Goal: Communication & Community: Answer question/provide support

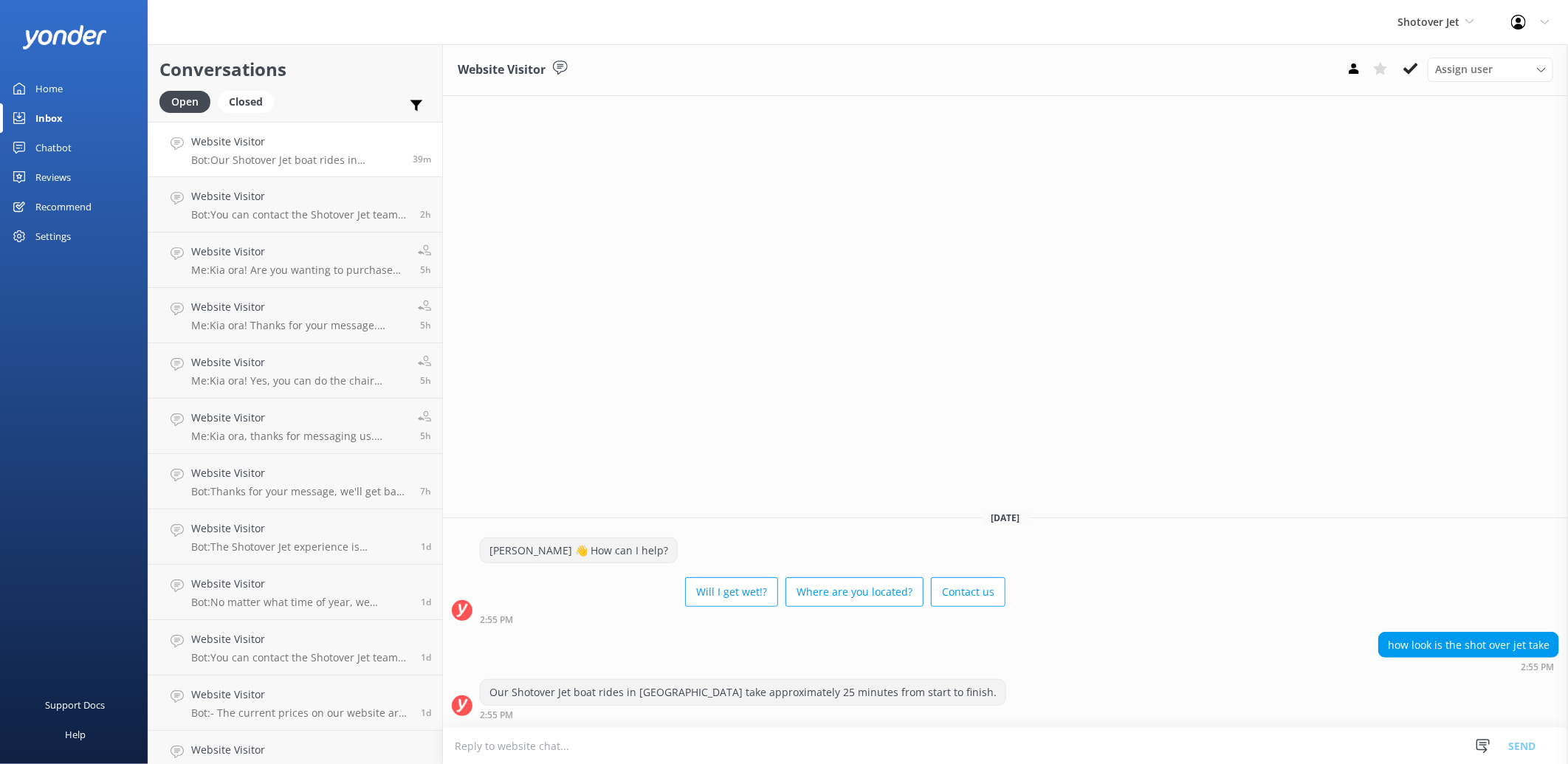
click at [78, 150] on link "Chatbot" at bounding box center [73, 147] width 147 height 30
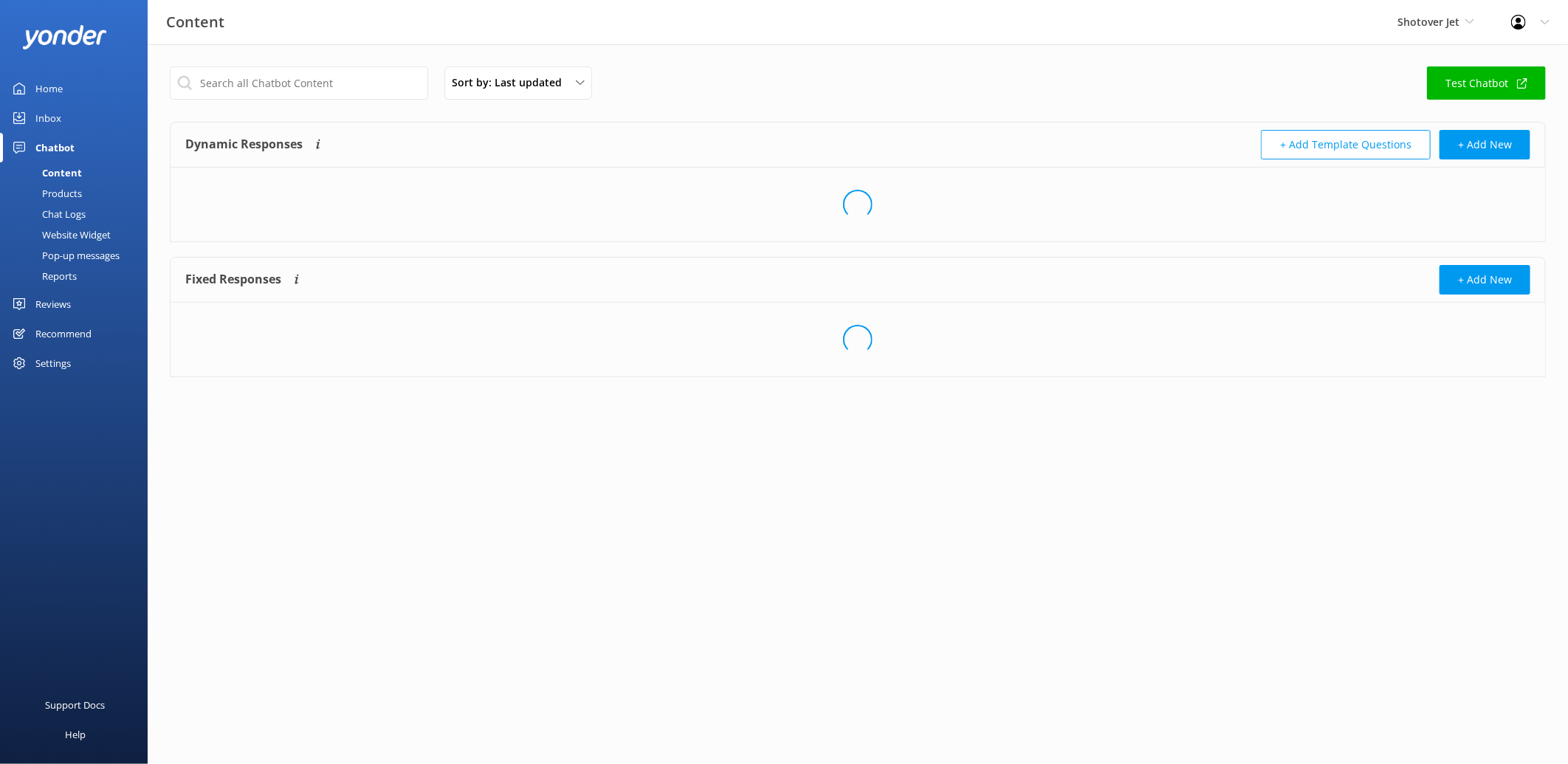
click at [55, 90] on div "Home" at bounding box center [49, 89] width 27 height 30
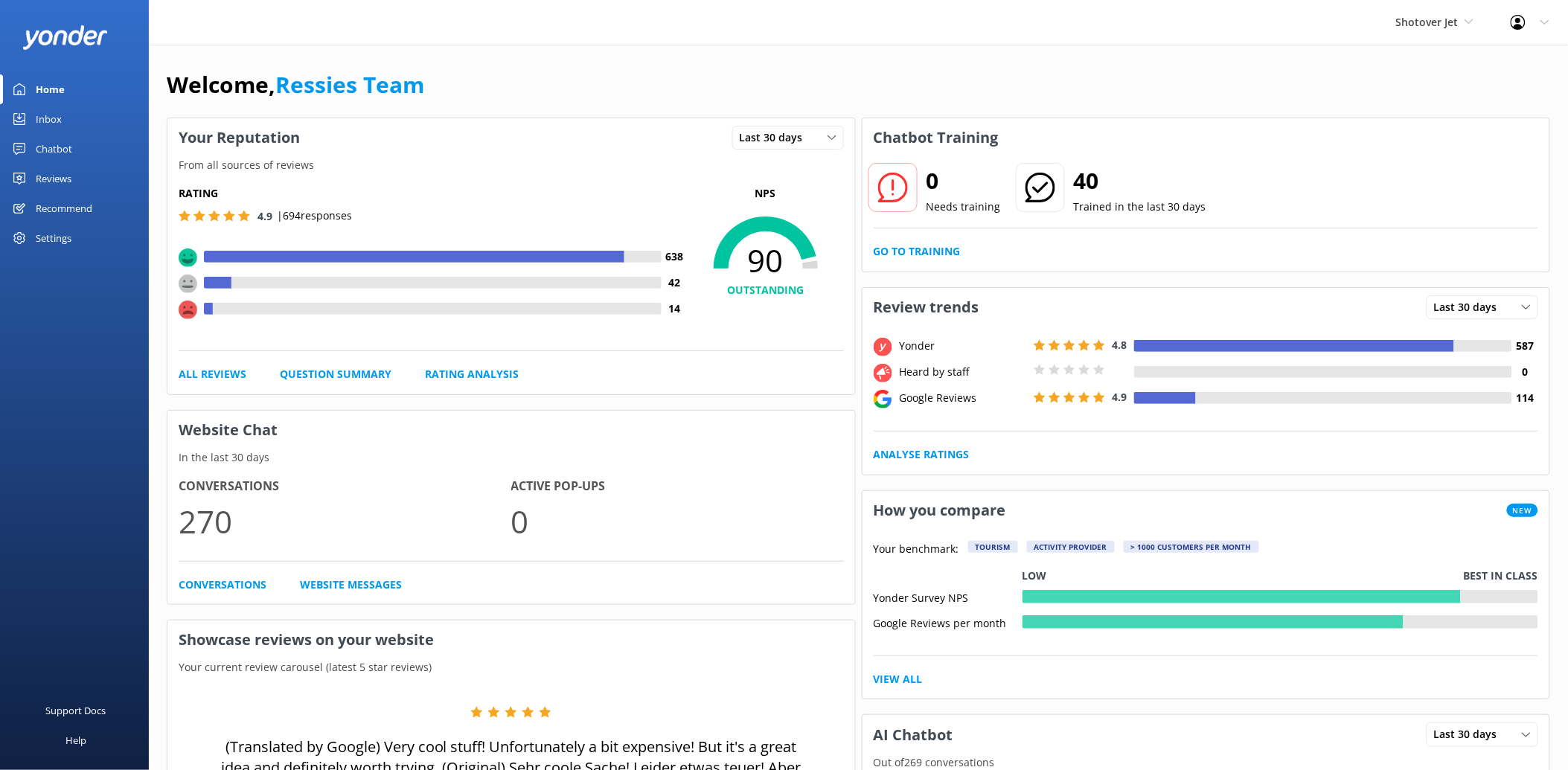
click at [75, 175] on link "Reviews" at bounding box center [74, 179] width 149 height 30
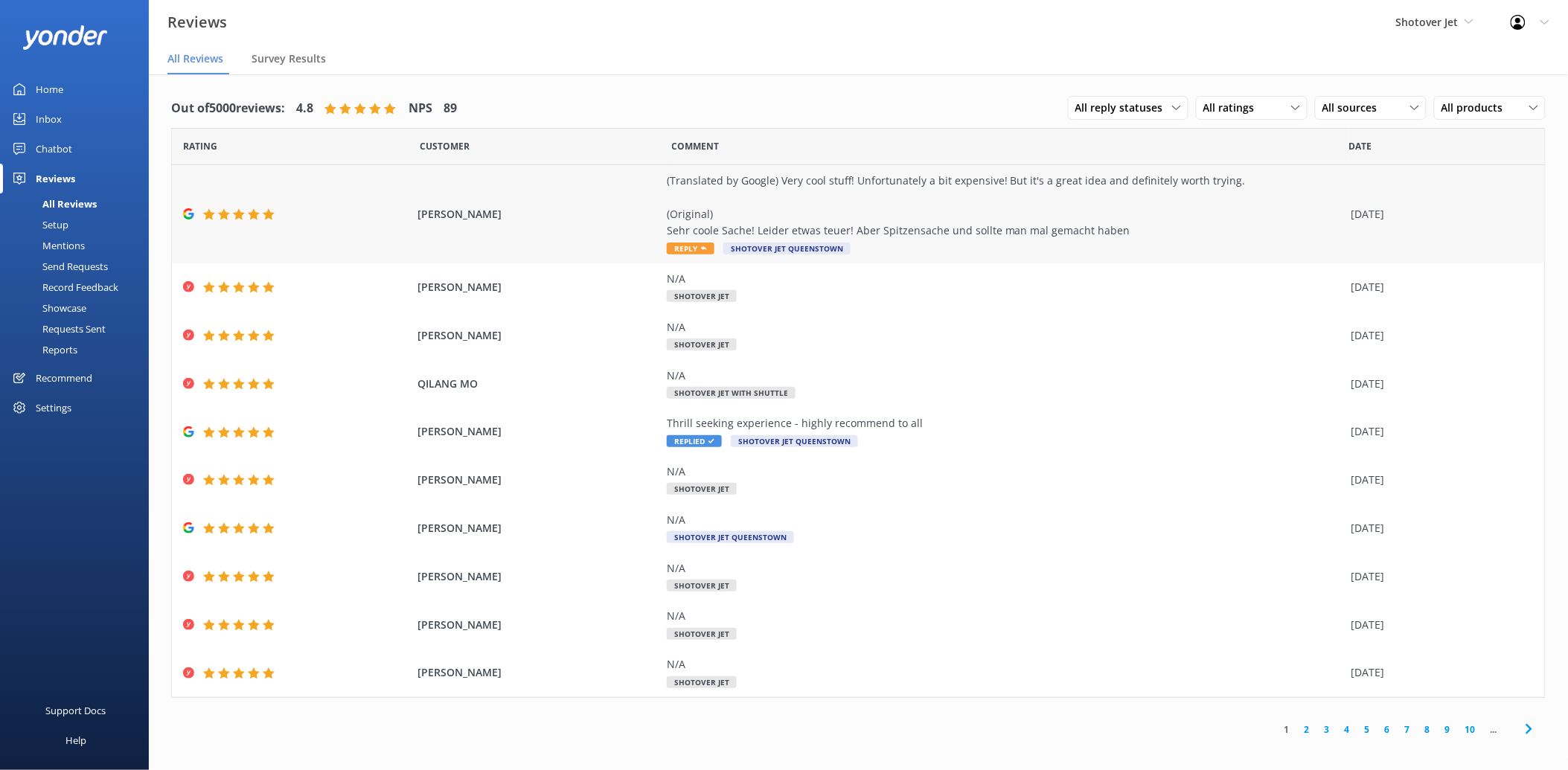
click at [931, 221] on div "(Translated by Google) Very cool stuff! Unfortunately a bit expensive! But it's…" at bounding box center [1006, 206] width 678 height 67
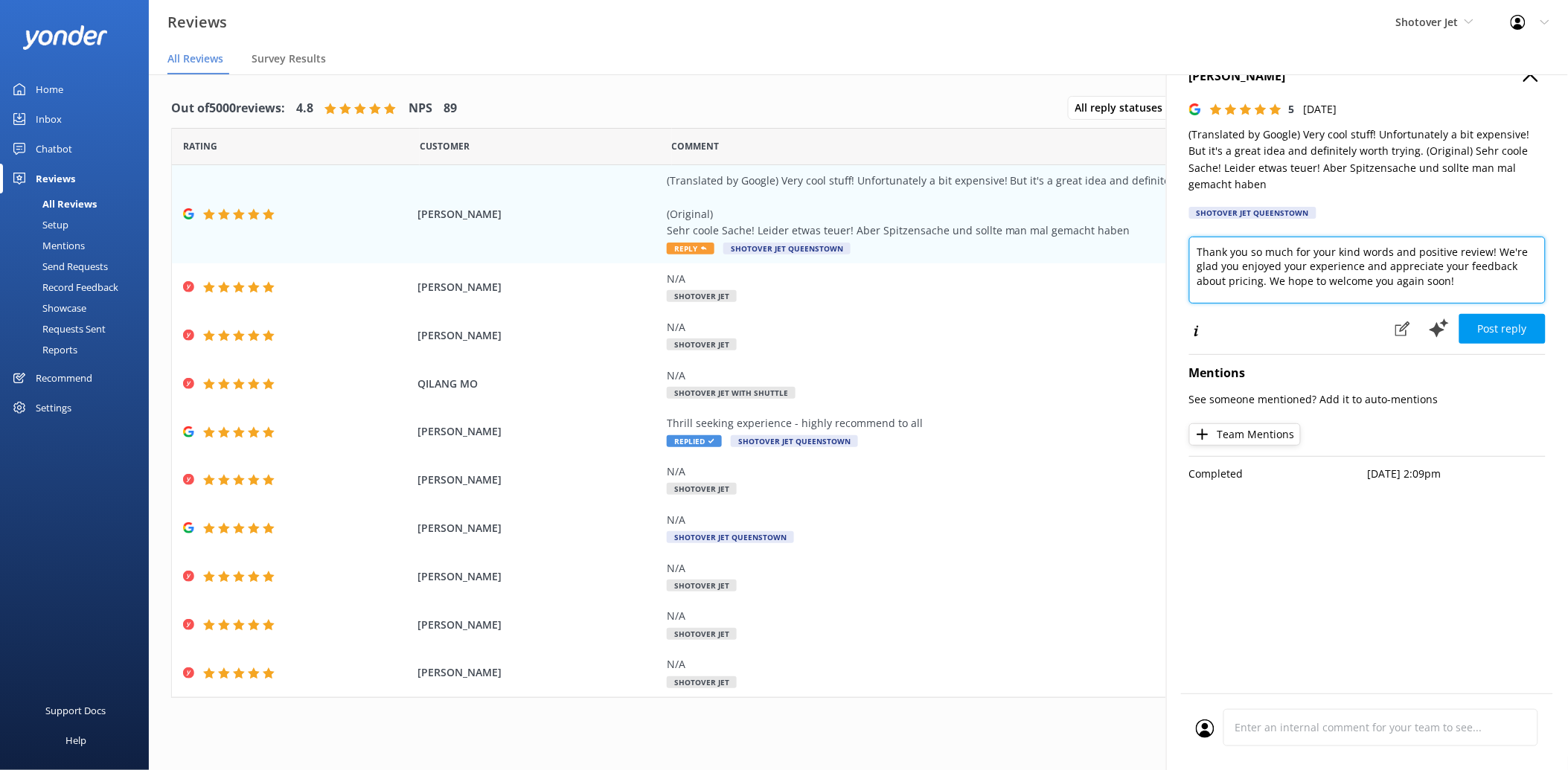
click at [1195, 248] on textarea "Thank you so much for your kind words and positive review! We're glad you enjoy…" at bounding box center [1367, 270] width 356 height 67
click at [1467, 282] on textarea "Kia [PERSON_NAME], Thank you so much for your kind words and positive review! W…" at bounding box center [1367, 270] width 356 height 67
type textarea "Kia [PERSON_NAME], Thank you so much for your kind words and positive review! W…"
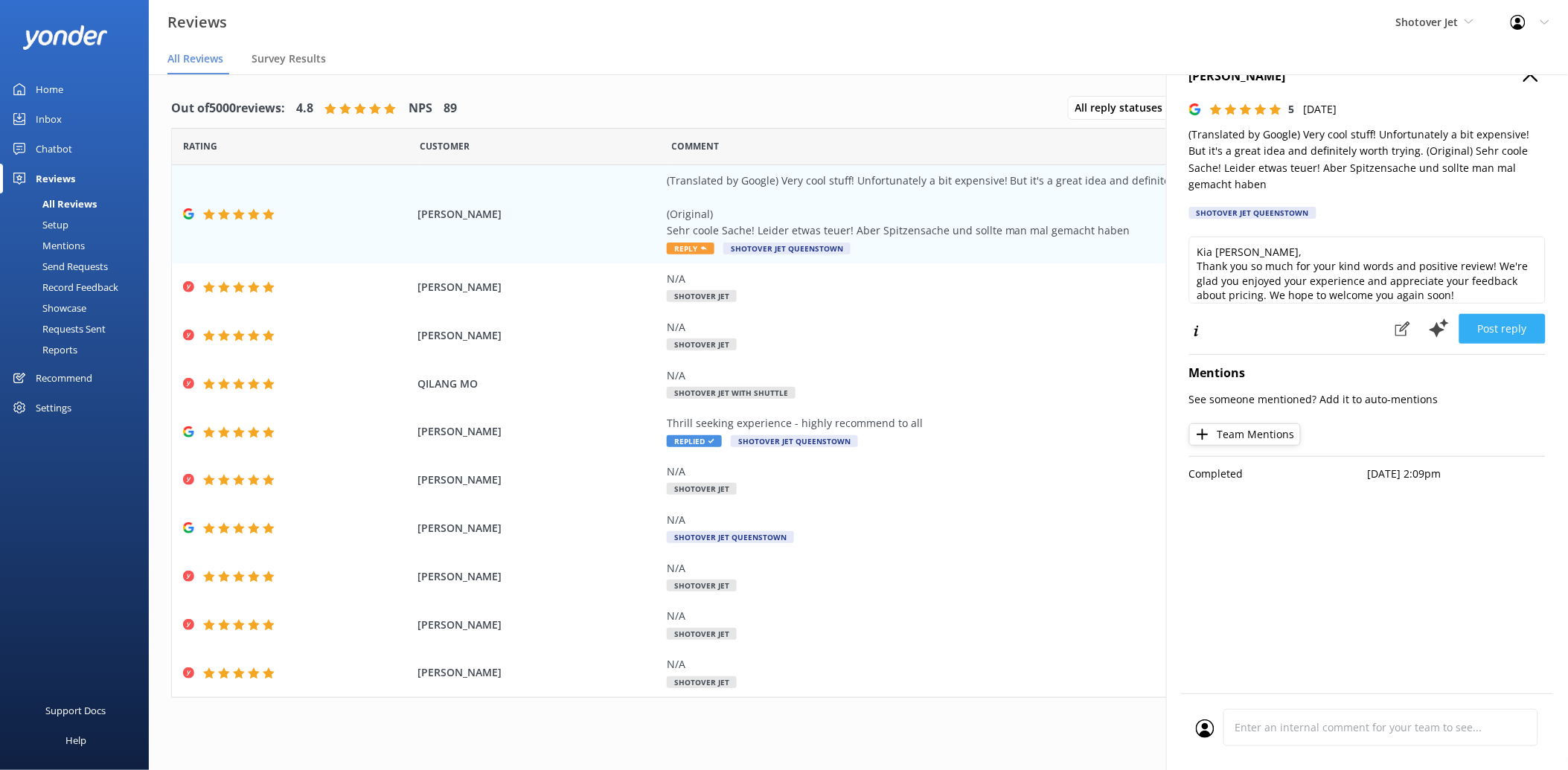
click at [1492, 332] on button "Post reply" at bounding box center [1503, 329] width 87 height 30
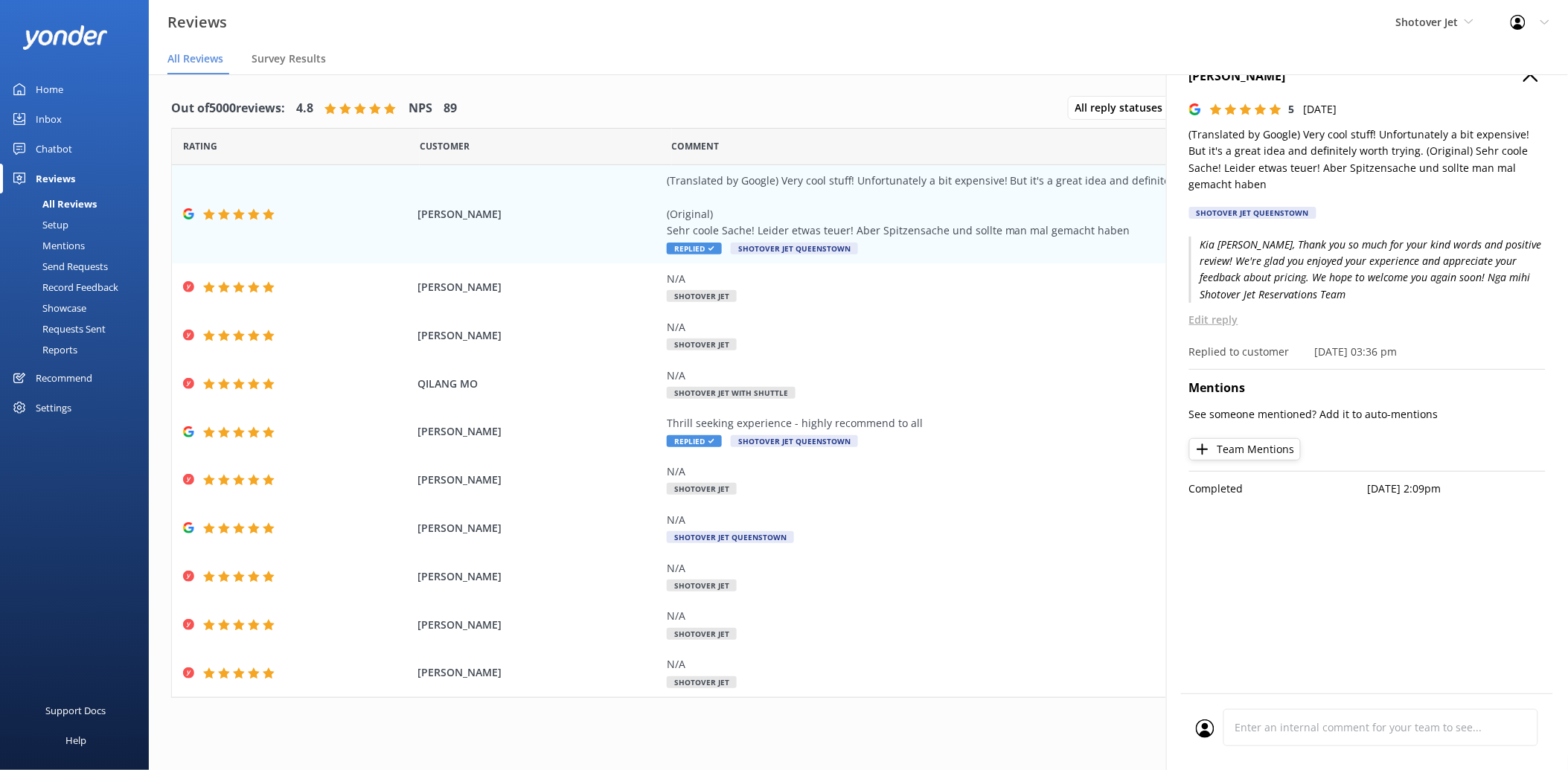
click at [1528, 76] on icon "button" at bounding box center [1530, 74] width 15 height 15
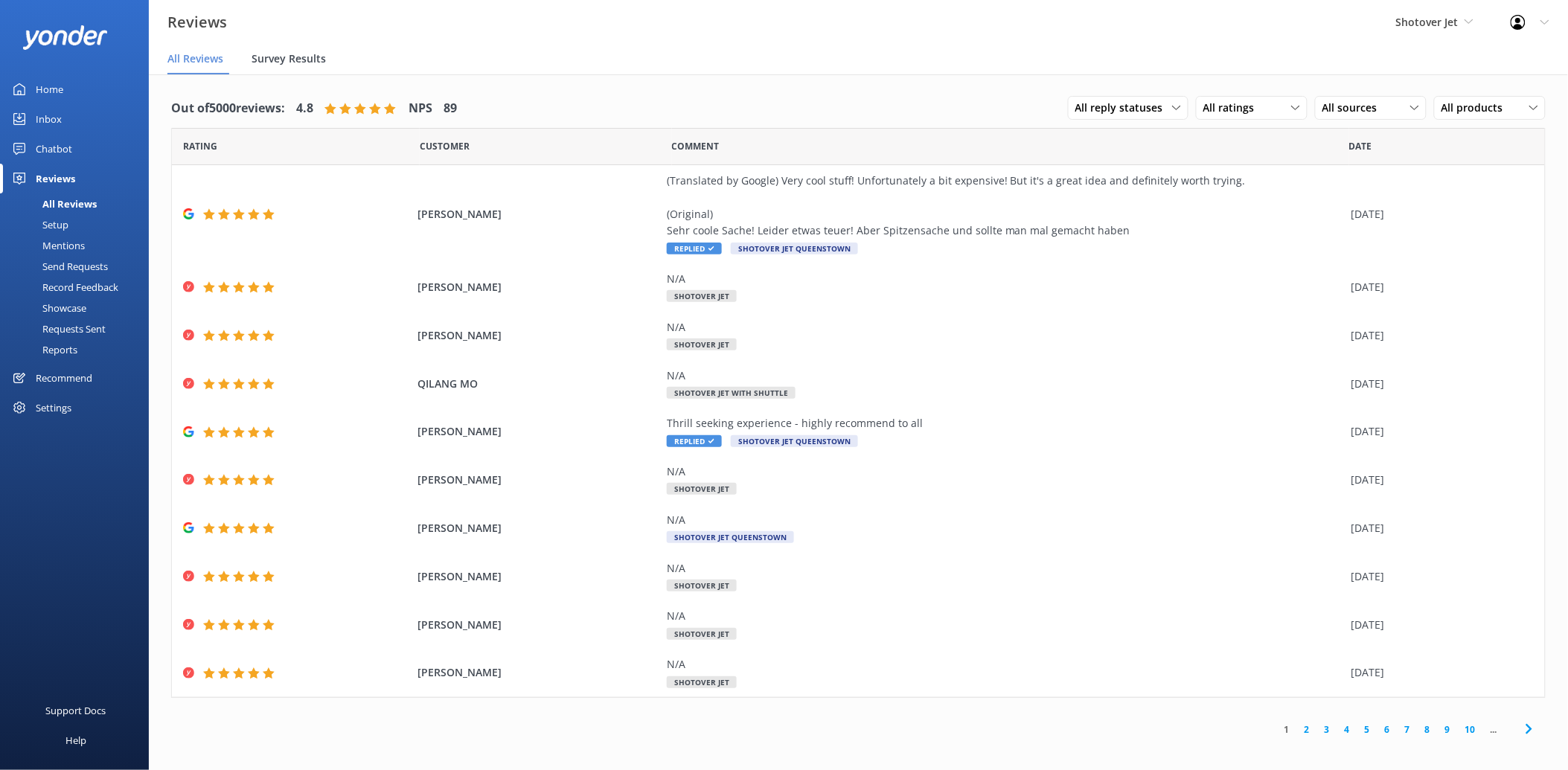
click at [315, 60] on span "Survey Results" at bounding box center [289, 58] width 75 height 15
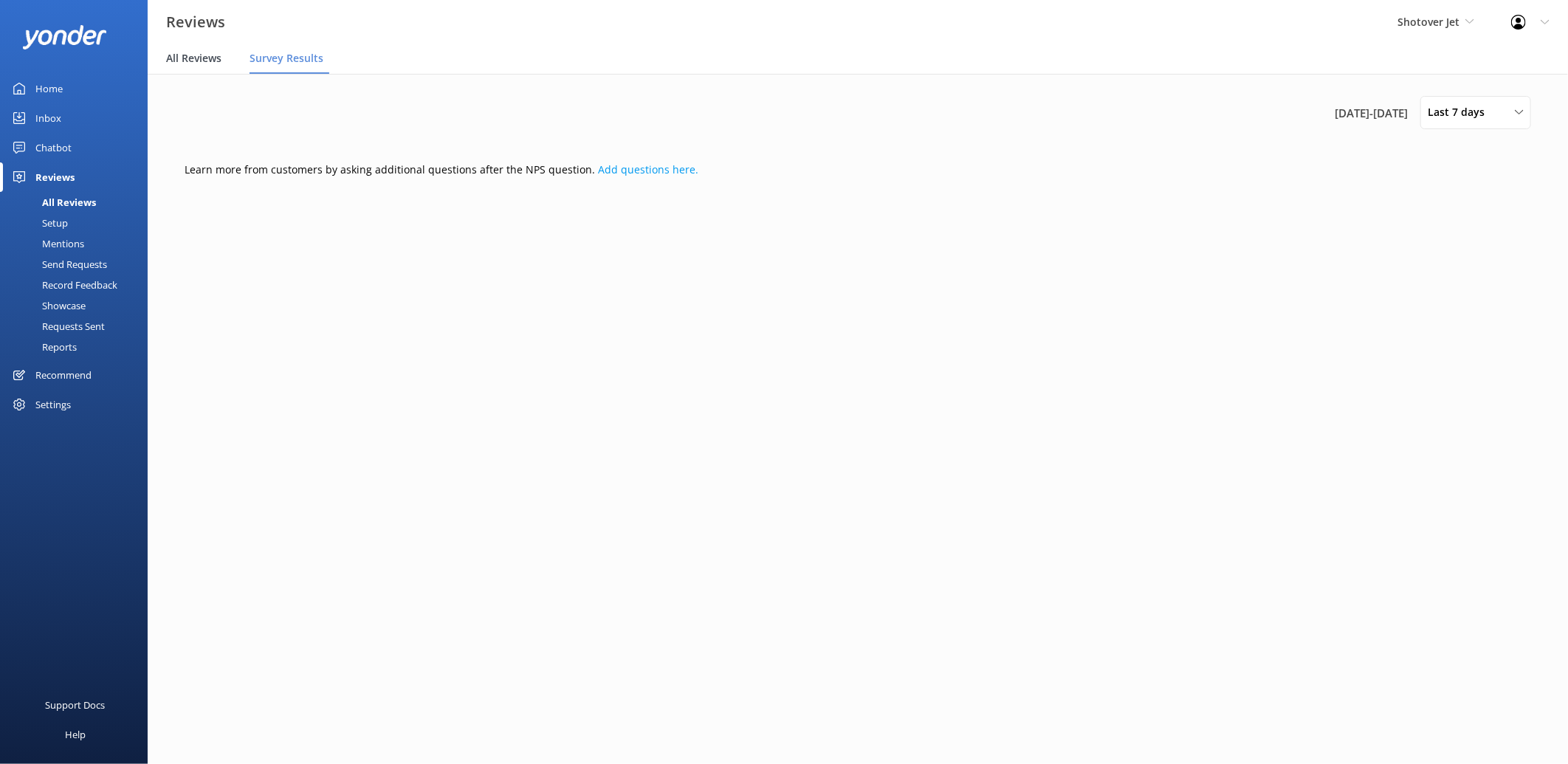
click at [195, 47] on div "All Reviews" at bounding box center [197, 59] width 61 height 30
